Goal: Task Accomplishment & Management: Manage account settings

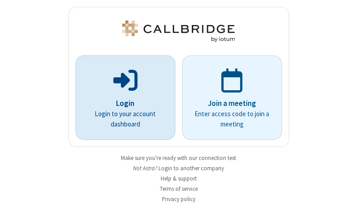
click at [122, 103] on p "Login" at bounding box center [125, 104] width 75 height 12
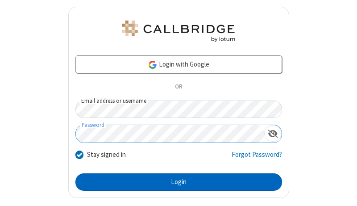
click at [175, 182] on button "Login" at bounding box center [179, 182] width 207 height 18
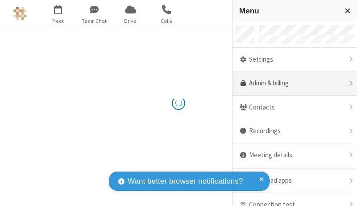
click at [292, 84] on link "Admin & billing" at bounding box center [295, 83] width 125 height 24
